Goal: Information Seeking & Learning: Learn about a topic

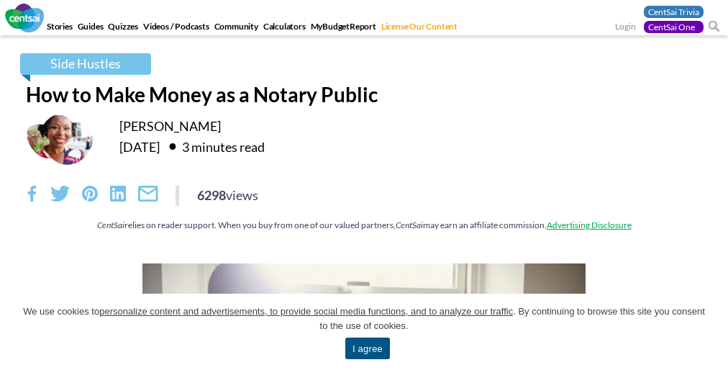
click at [364, 203] on div "6298 views" at bounding box center [364, 196] width 676 height 20
click at [364, 185] on div "Side Hustles How to Make Money as a Notary Public [PERSON_NAME] [DATE] 3 minute…" at bounding box center [364, 149] width 698 height 192
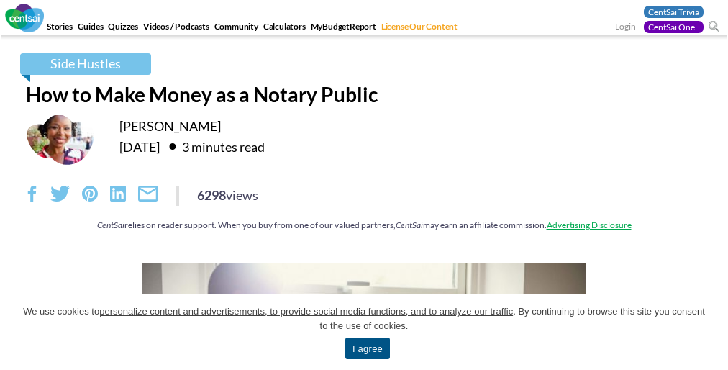
click at [364, 203] on div "6298 views" at bounding box center [364, 196] width 676 height 20
click at [364, 332] on span "We use cookies to personalize content and advertisements, to provide social med…" at bounding box center [364, 318] width 685 height 29
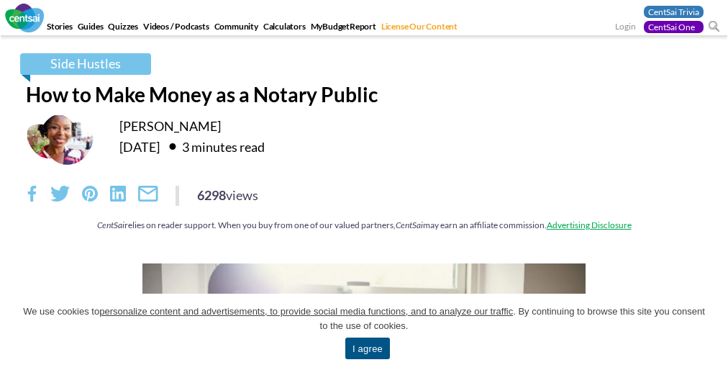
click at [364, 185] on div "Side Hustles How to Make Money as a Notary Public [PERSON_NAME] [DATE] 3 minute…" at bounding box center [364, 149] width 698 height 192
click at [367, 348] on link "I agree" at bounding box center [367, 348] width 45 height 22
